Goal: Browse casually

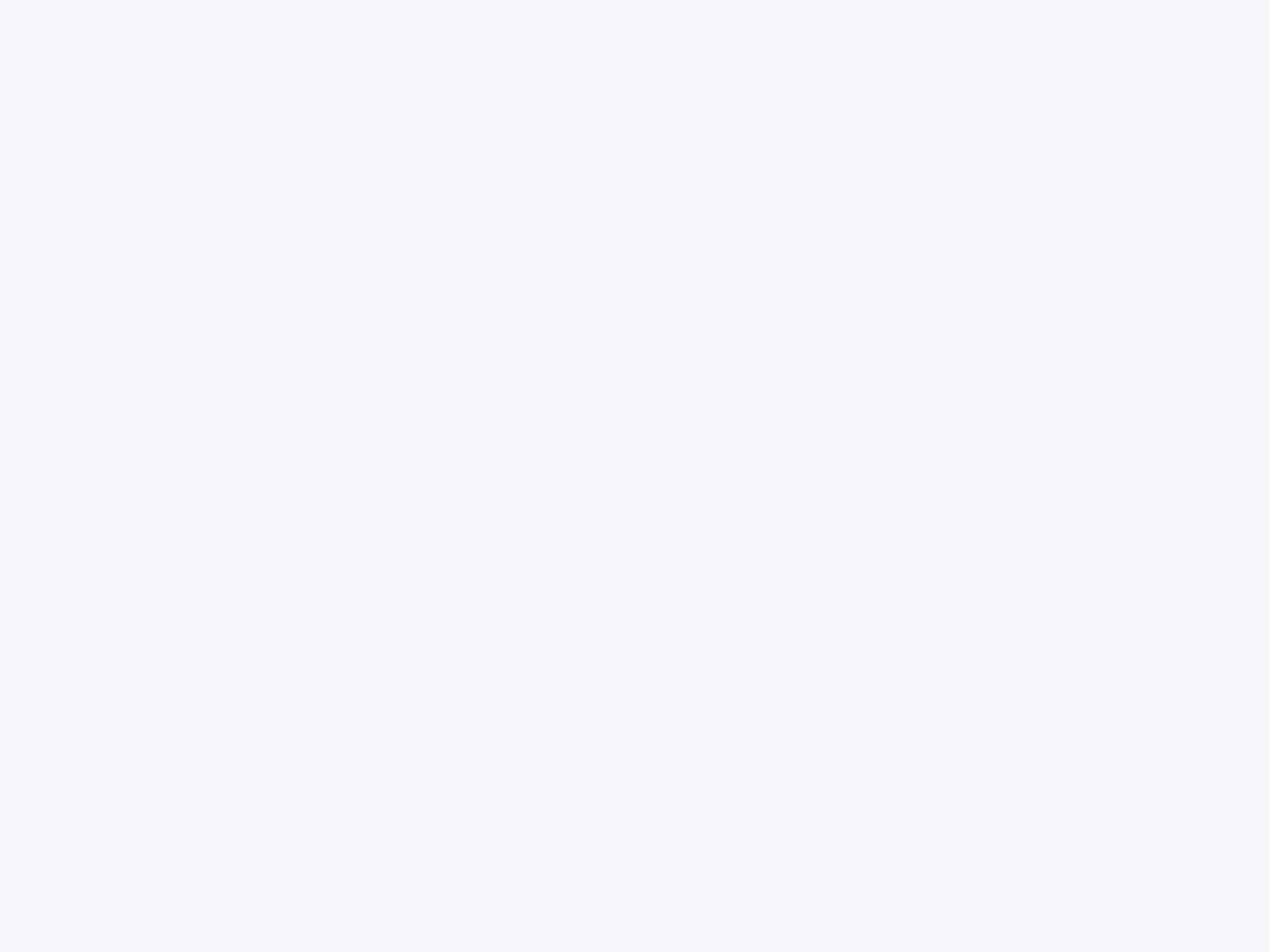
click at [634, 476] on div at bounding box center [634, 476] width 1269 height 952
